Goal: Contribute content

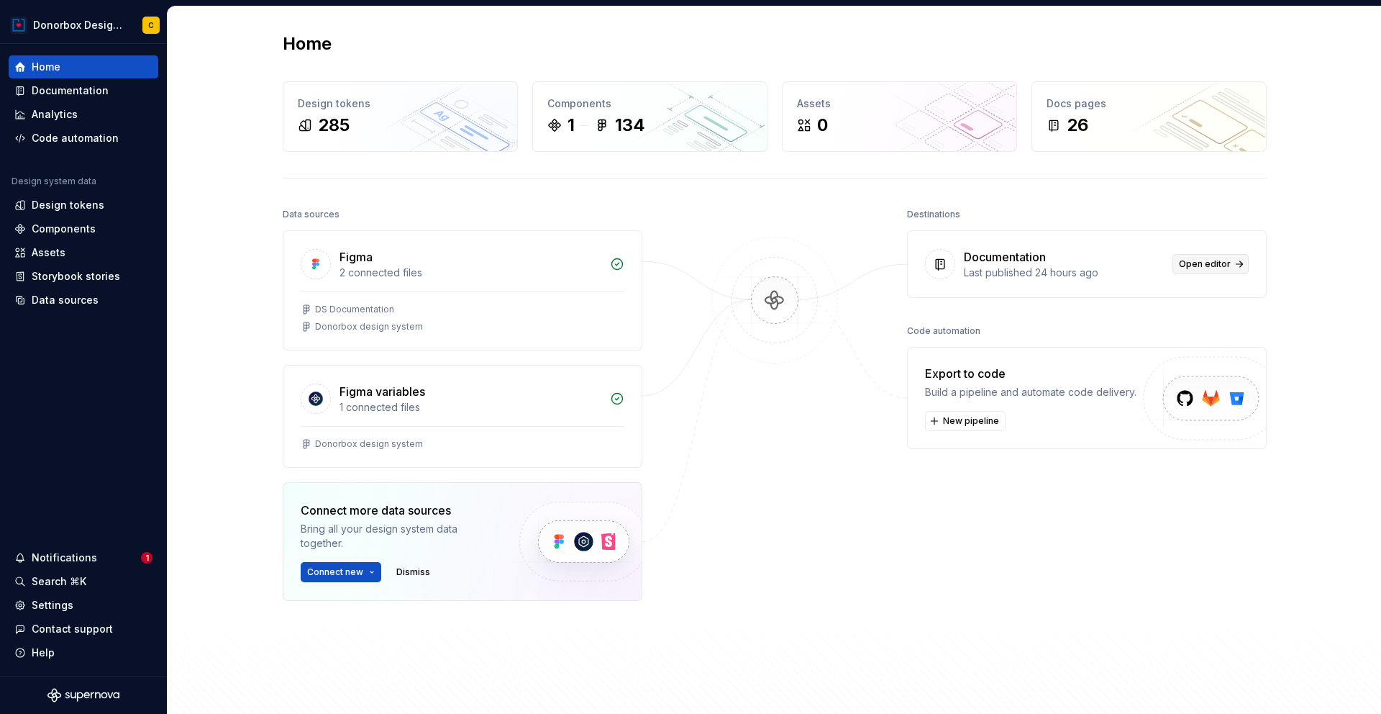
click at [1203, 267] on span "Open editor" at bounding box center [1205, 264] width 52 height 12
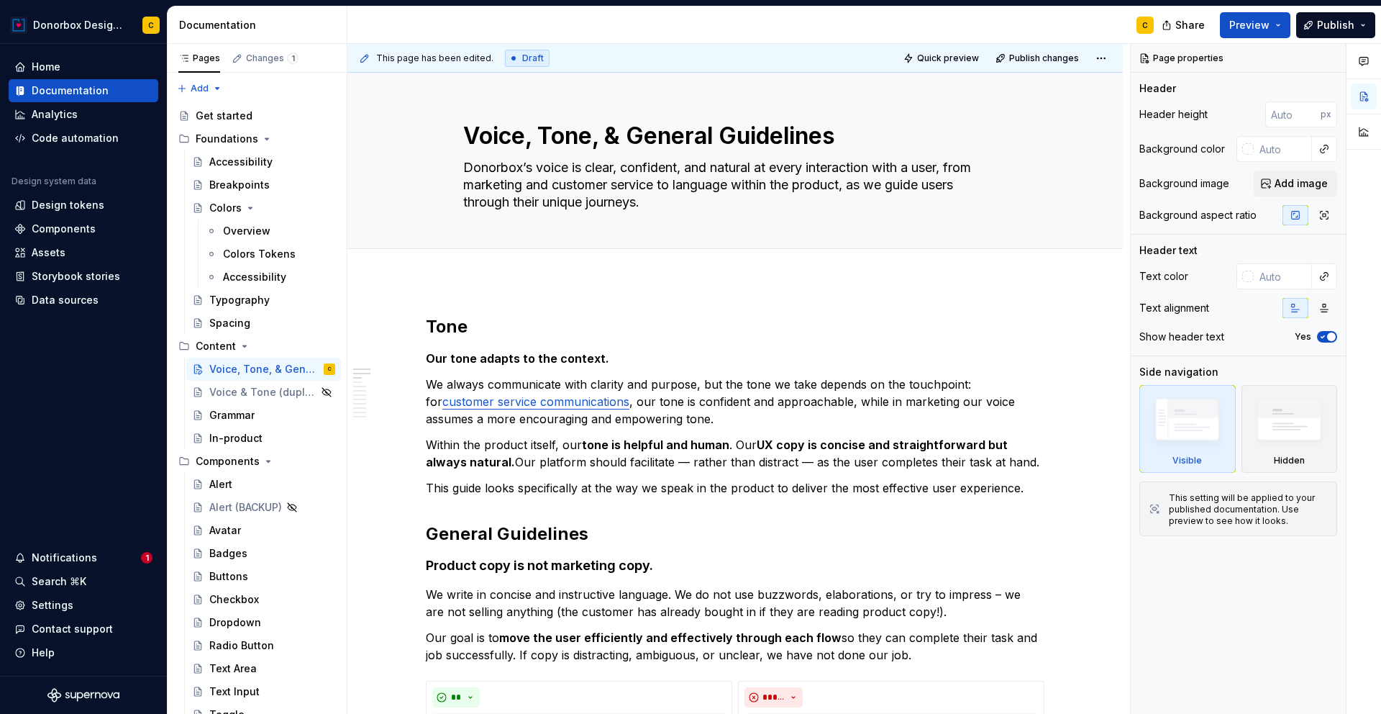
type textarea "*"
